Goal: Transaction & Acquisition: Download file/media

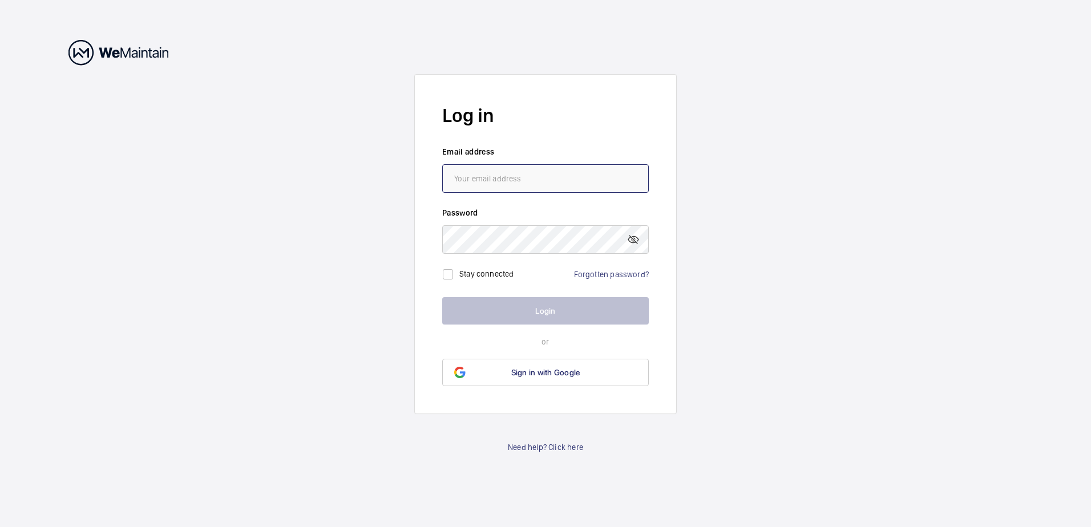
type input "[PERSON_NAME][EMAIL_ADDRESS][DOMAIN_NAME]"
click at [544, 313] on button "Login" at bounding box center [545, 310] width 207 height 27
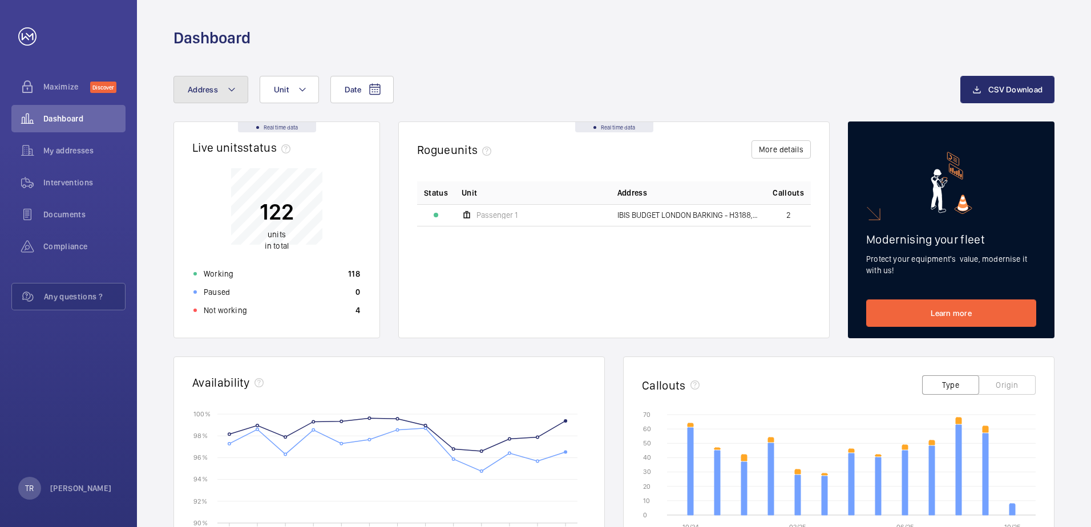
click at [235, 87] on mat-icon at bounding box center [231, 90] width 9 height 14
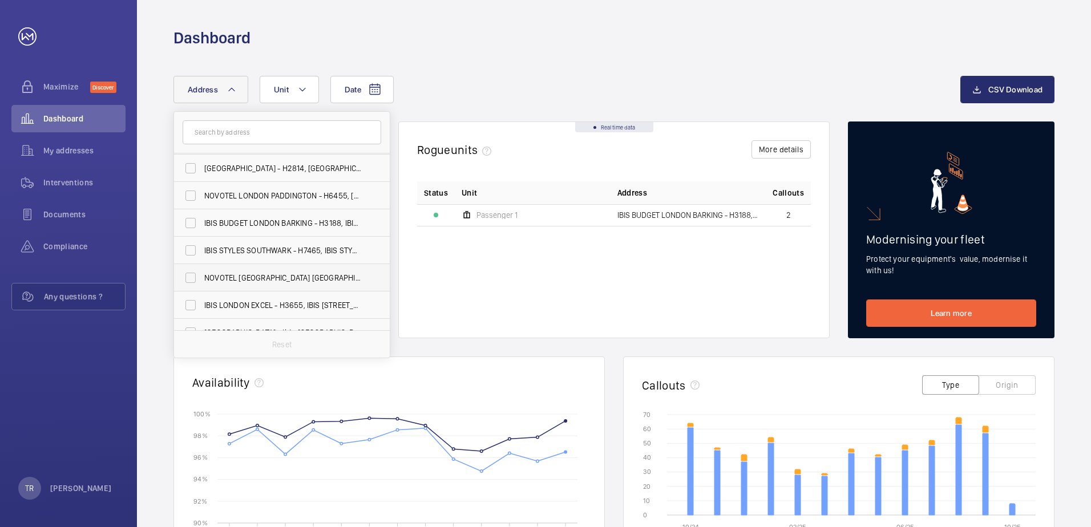
scroll to position [497, 0]
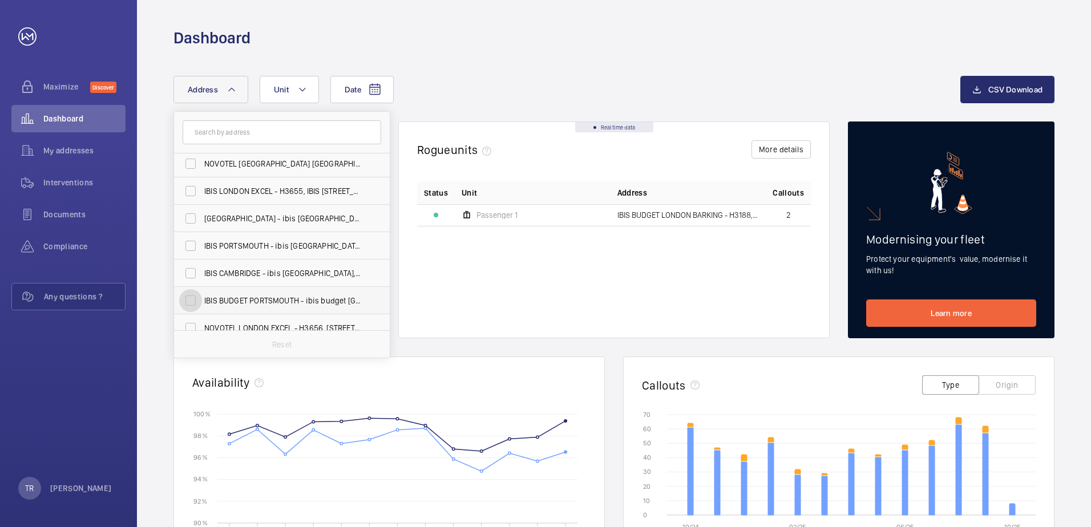
click at [188, 303] on input "IBIS BUDGET PORTSMOUTH - ibis budget [GEOGRAPHIC_DATA], [GEOGRAPHIC_DATA] 8SL" at bounding box center [190, 300] width 23 height 23
checkbox input "true"
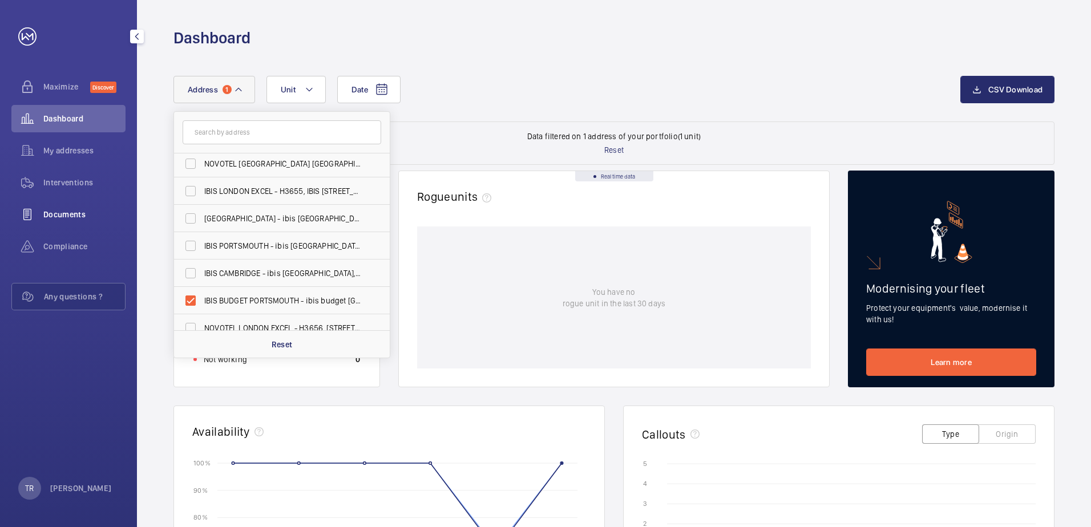
click at [60, 212] on span "Documents" at bounding box center [84, 214] width 82 height 11
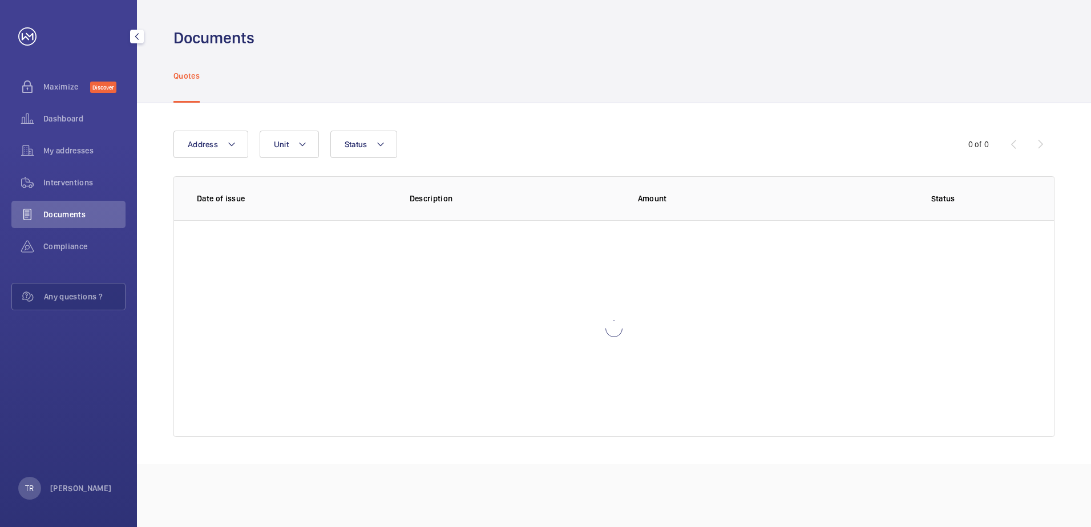
click at [60, 212] on span "Documents" at bounding box center [84, 214] width 82 height 11
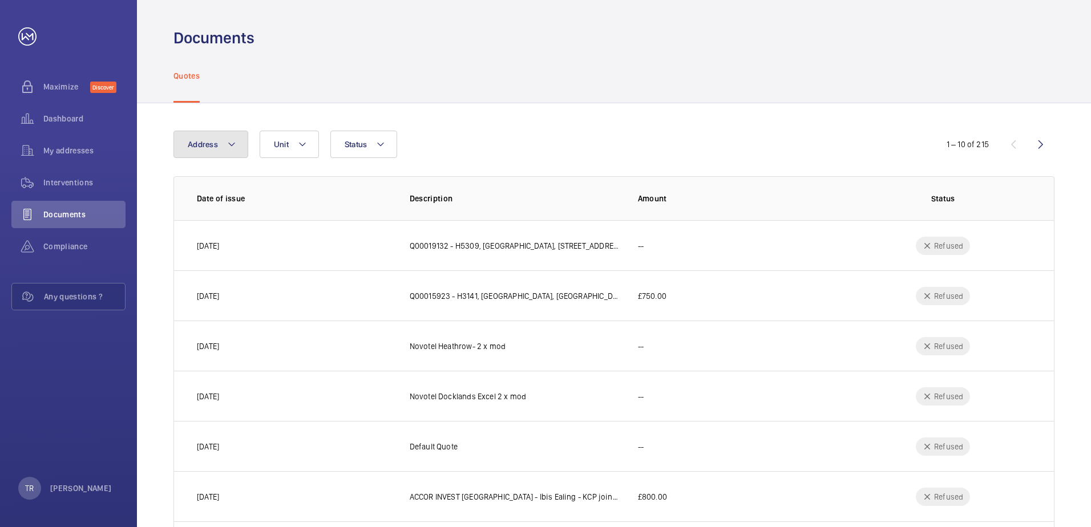
click at [229, 144] on mat-icon at bounding box center [231, 145] width 9 height 14
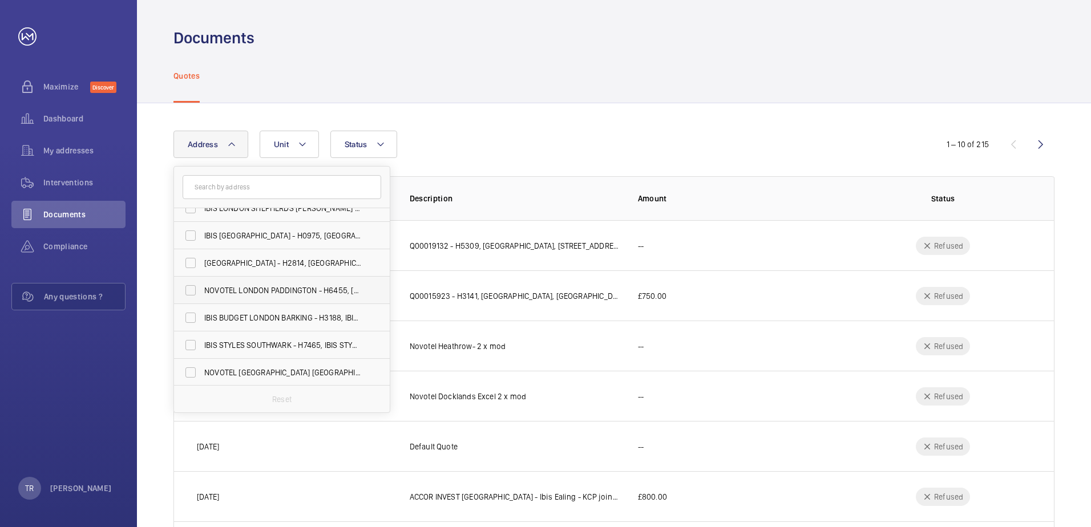
scroll to position [514, 0]
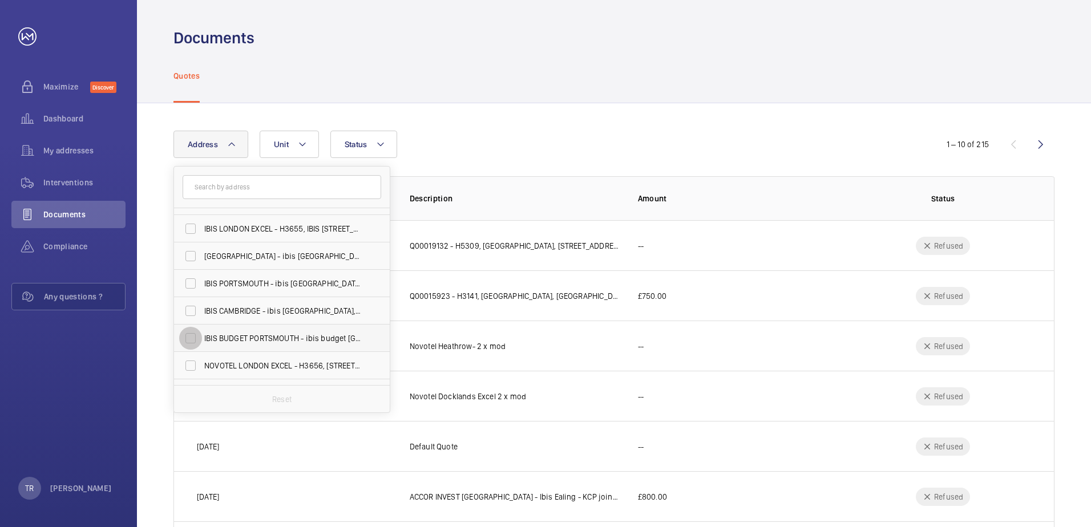
click at [187, 335] on input "IBIS BUDGET PORTSMOUTH - ibis budget [GEOGRAPHIC_DATA], [GEOGRAPHIC_DATA] 8SL" at bounding box center [190, 338] width 23 height 23
checkbox input "true"
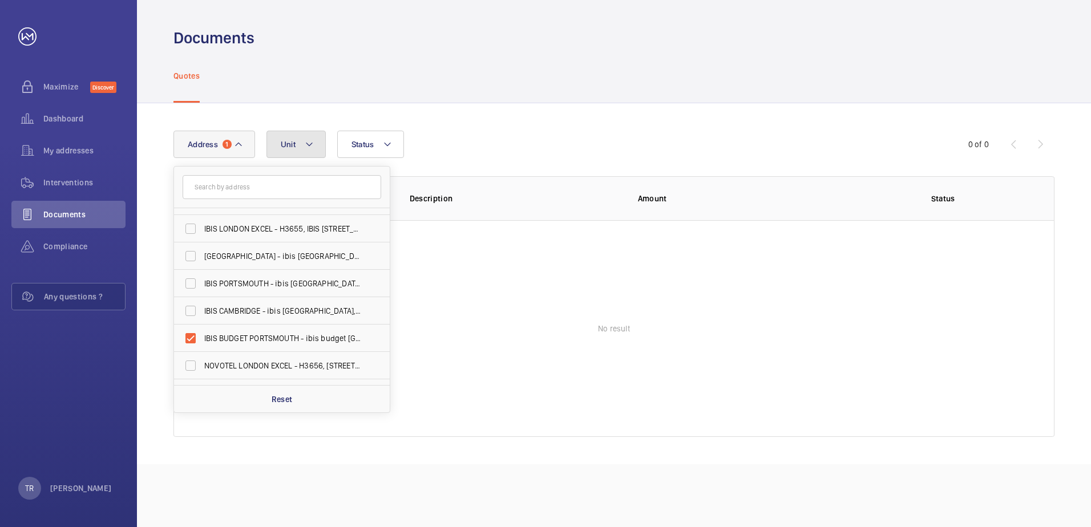
click at [309, 142] on mat-icon at bounding box center [309, 145] width 9 height 14
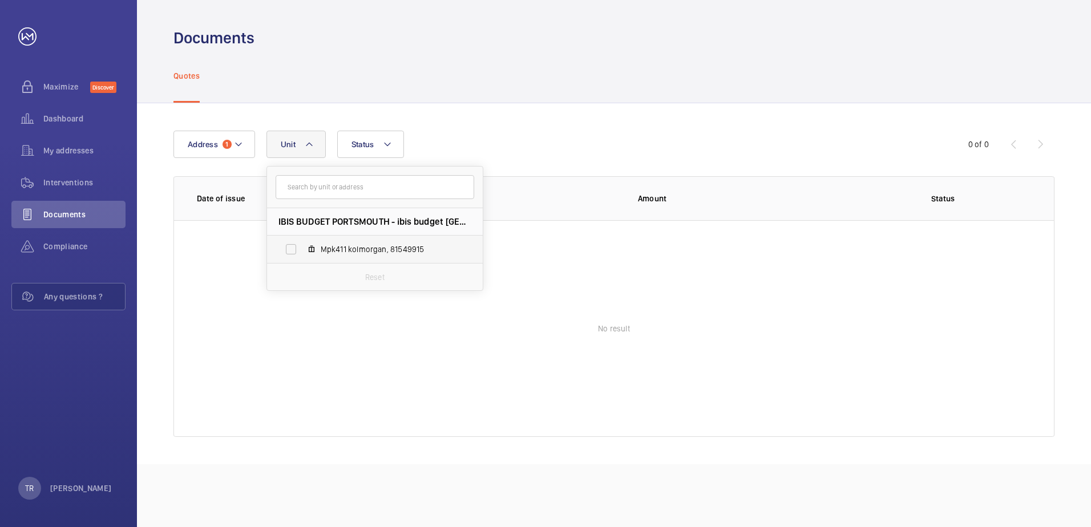
click at [351, 252] on span "Mpk411 kolmorgan, 81549915" at bounding box center [387, 249] width 132 height 11
click at [303, 252] on input "Mpk411 kolmorgan, 81549915" at bounding box center [291, 249] width 23 height 23
checkbox input "true"
click at [70, 181] on span "Interventions" at bounding box center [84, 182] width 82 height 11
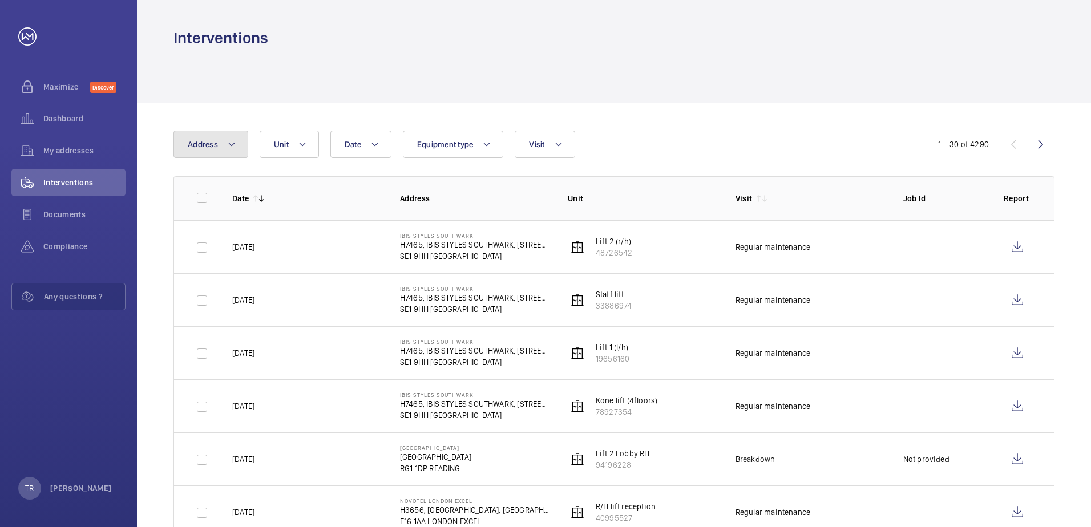
click at [231, 146] on mat-icon at bounding box center [231, 145] width 9 height 14
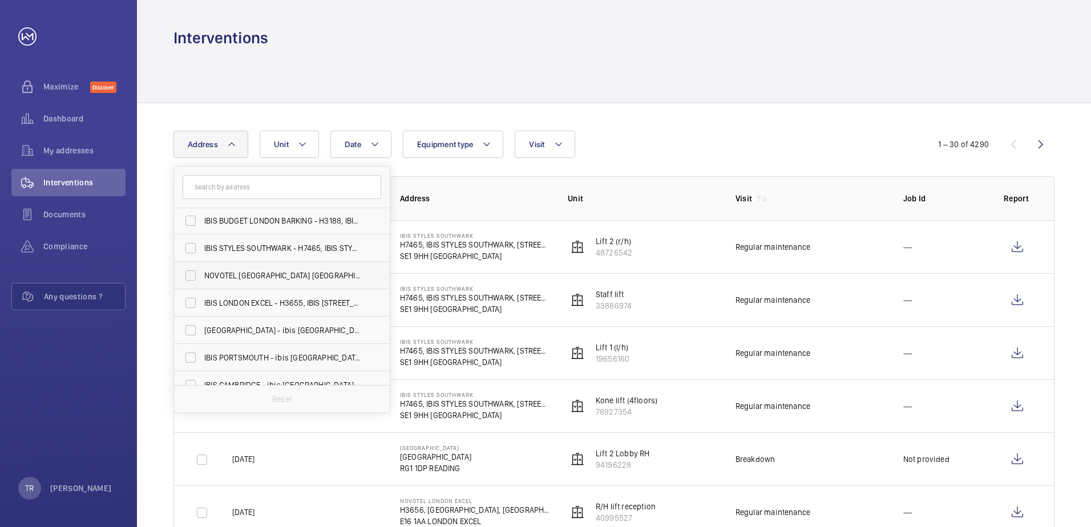
scroll to position [497, 0]
click at [192, 353] on input "IBIS BUDGET PORTSMOUTH - ibis budget [GEOGRAPHIC_DATA], [GEOGRAPHIC_DATA] 8SL" at bounding box center [190, 355] width 23 height 23
checkbox input "true"
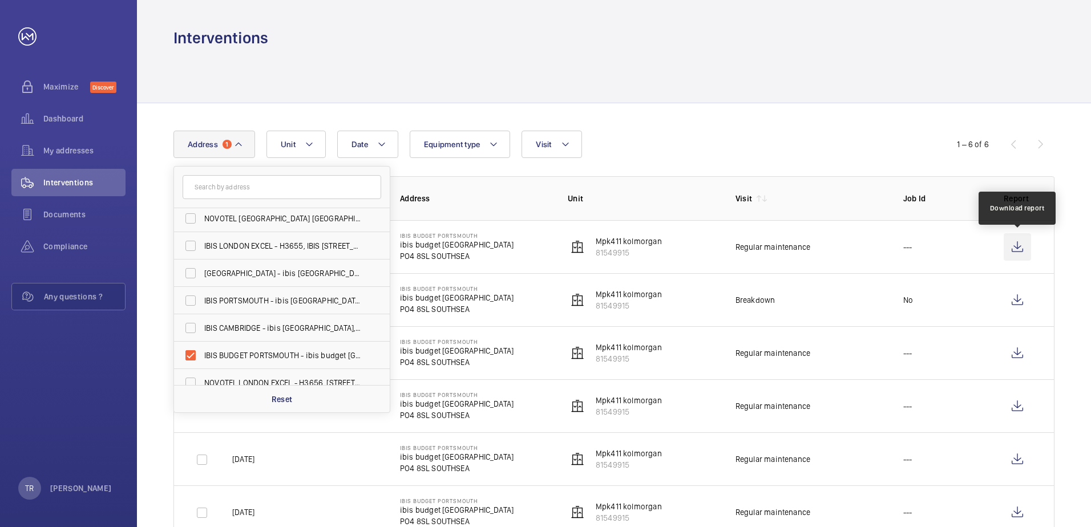
click at [1016, 248] on wm-front-icon-button at bounding box center [1017, 246] width 27 height 27
